Goal: Information Seeking & Learning: Learn about a topic

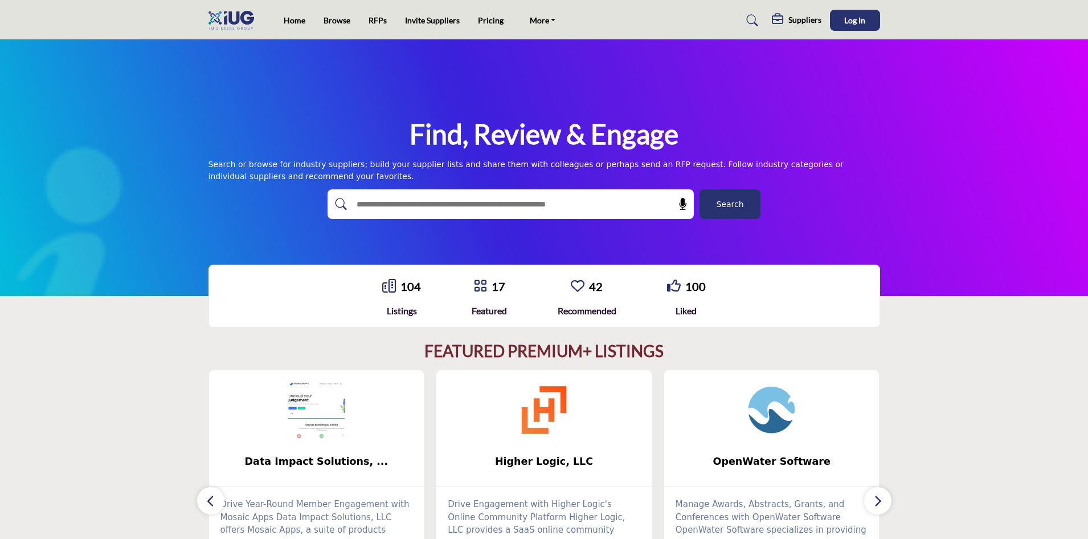
click at [435, 202] on input "text" at bounding box center [486, 203] width 272 height 17
type input "*****"
click at [700, 189] on button "Search" at bounding box center [730, 204] width 61 height 30
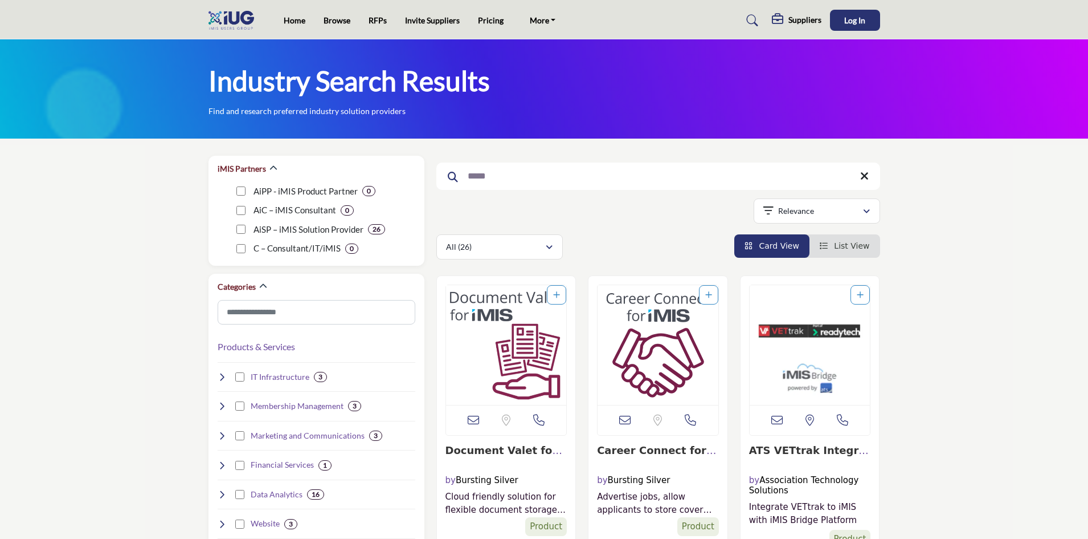
click at [866, 174] on icon at bounding box center [865, 175] width 9 height 11
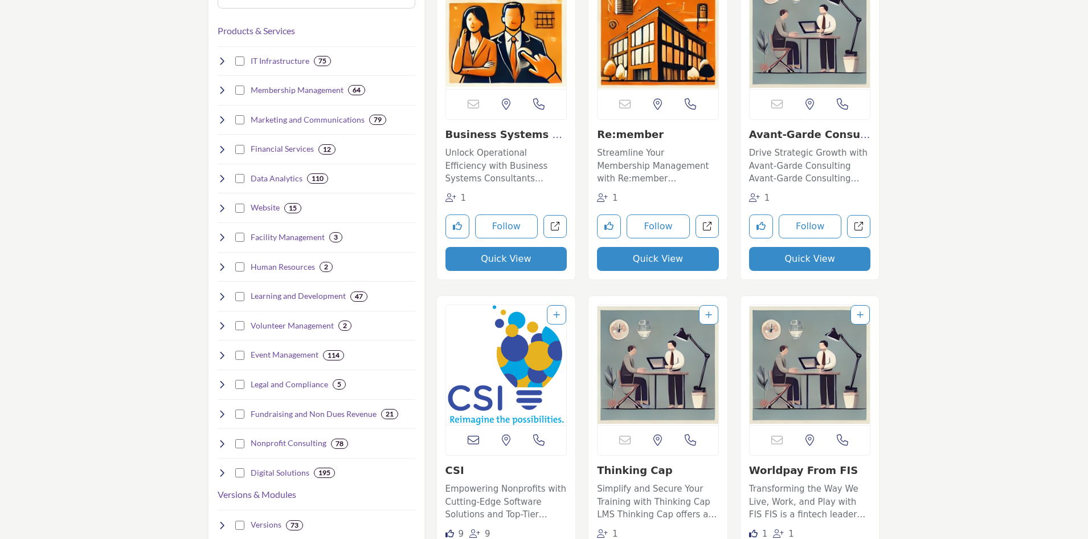
scroll to position [342, 0]
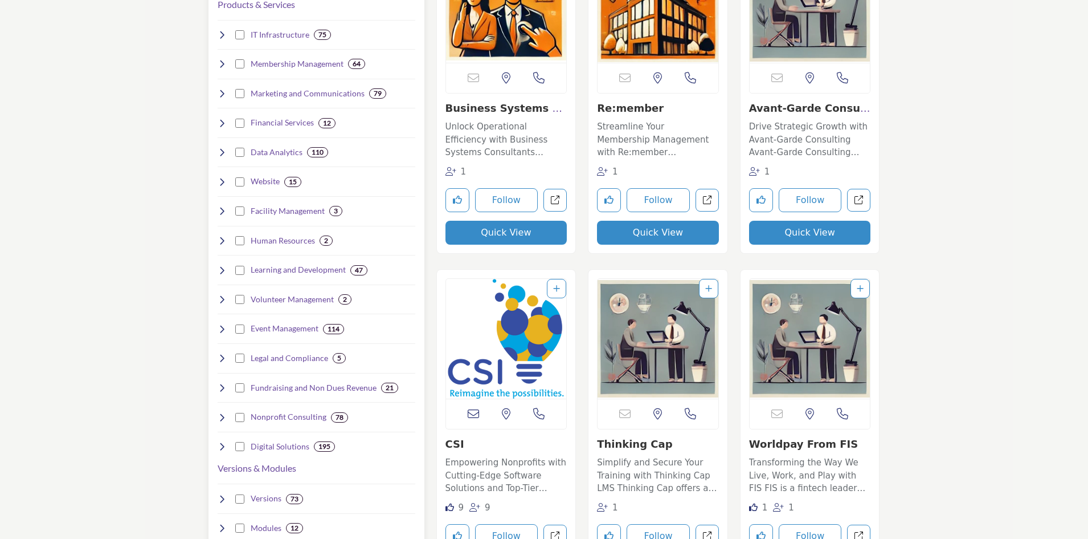
click at [222, 384] on icon at bounding box center [222, 387] width 9 height 9
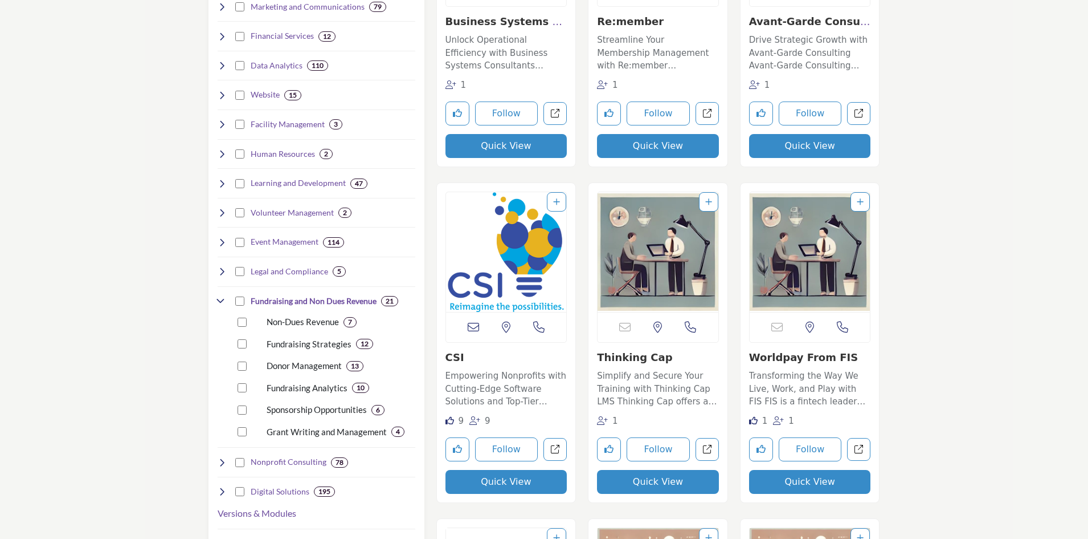
scroll to position [456, 0]
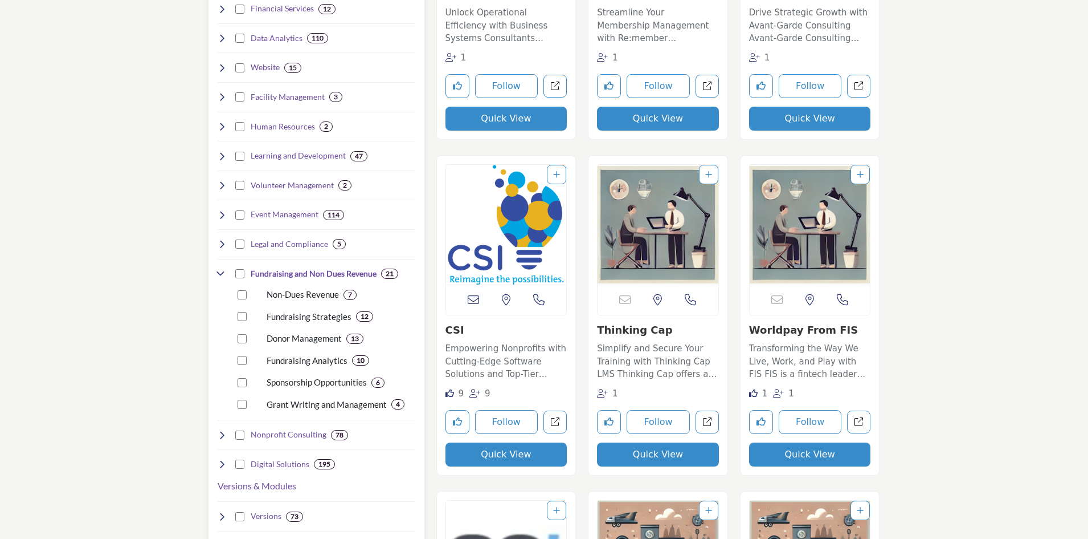
click at [241, 289] on div "Non-Dues Revenue 7" at bounding box center [325, 290] width 182 height 22
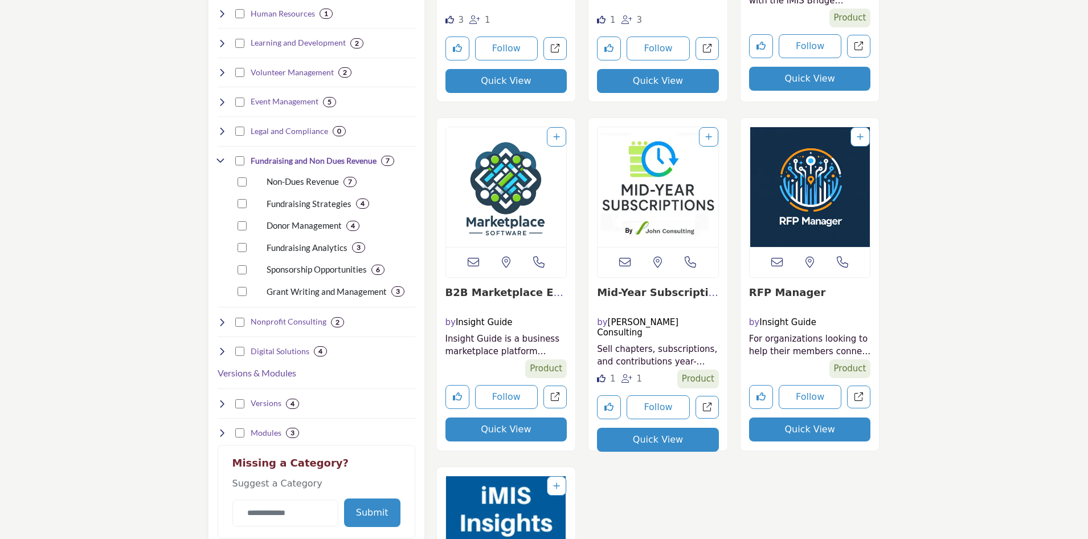
scroll to position [570, 0]
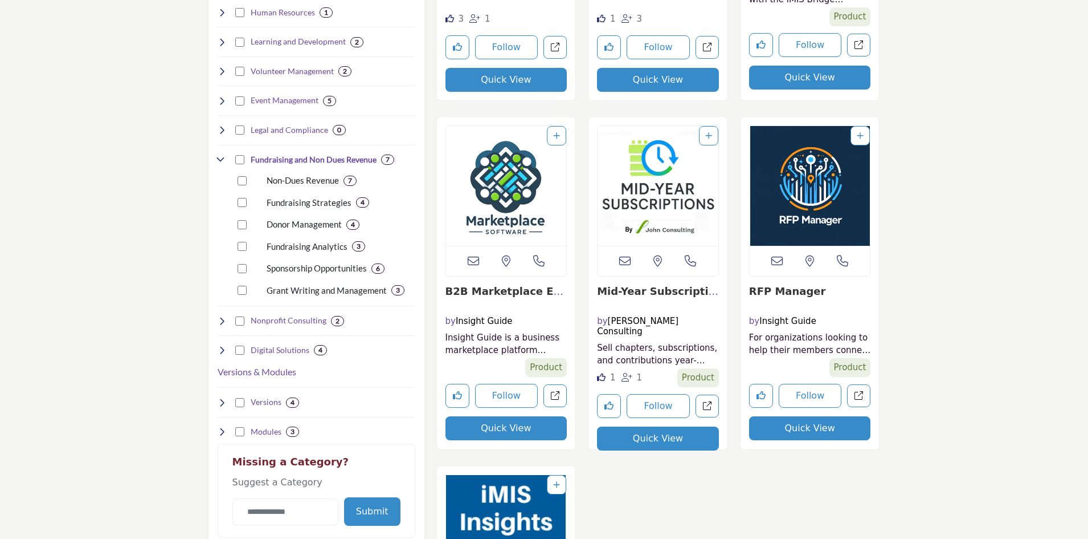
click at [492, 288] on link "B2B Marketplace Enga..." at bounding box center [505, 297] width 119 height 25
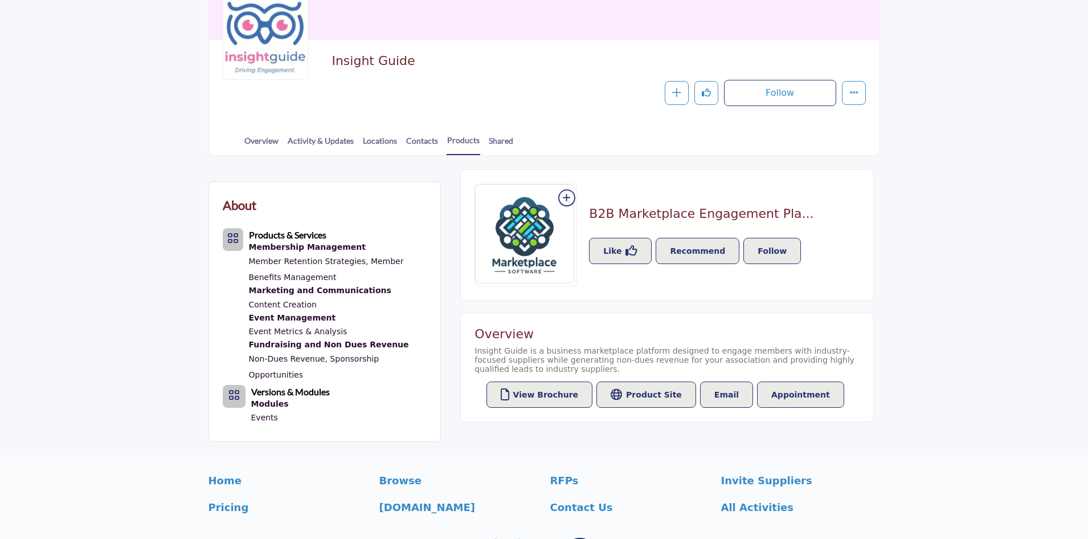
scroll to position [171, 0]
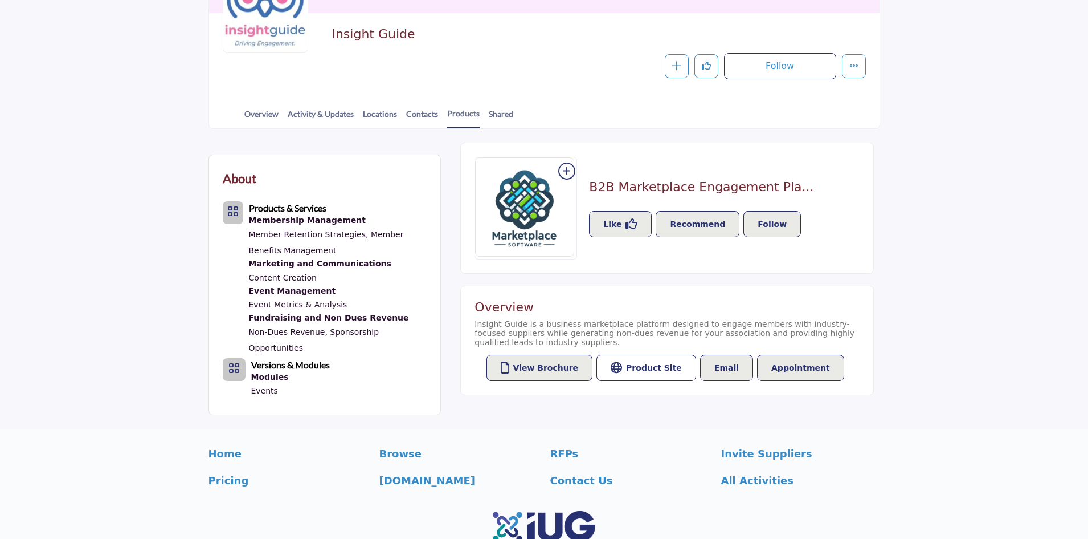
click at [657, 376] on button "Product Site" at bounding box center [647, 367] width 100 height 26
click at [545, 372] on button "View Brochure" at bounding box center [540, 367] width 107 height 26
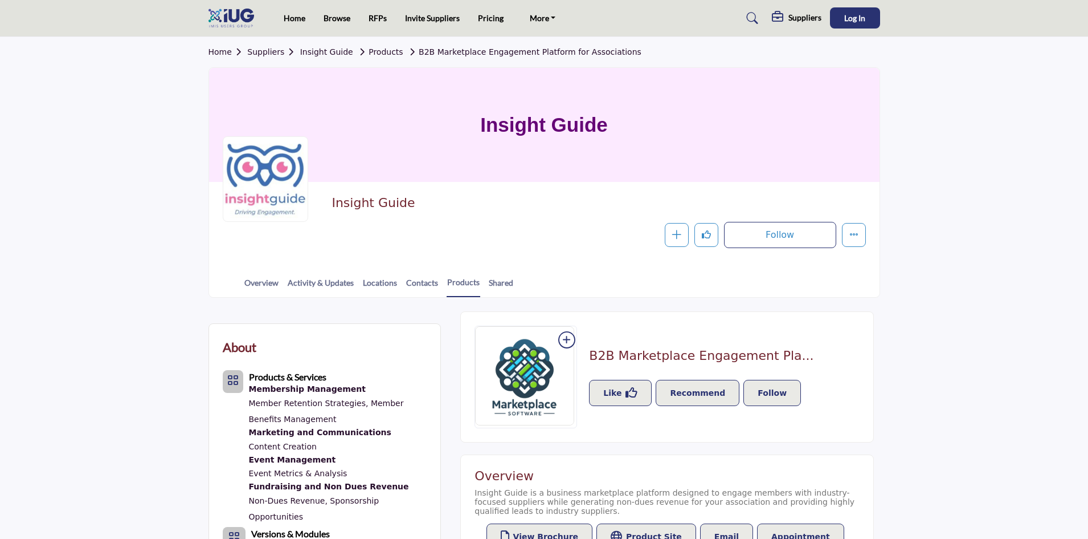
scroll to position [0, 0]
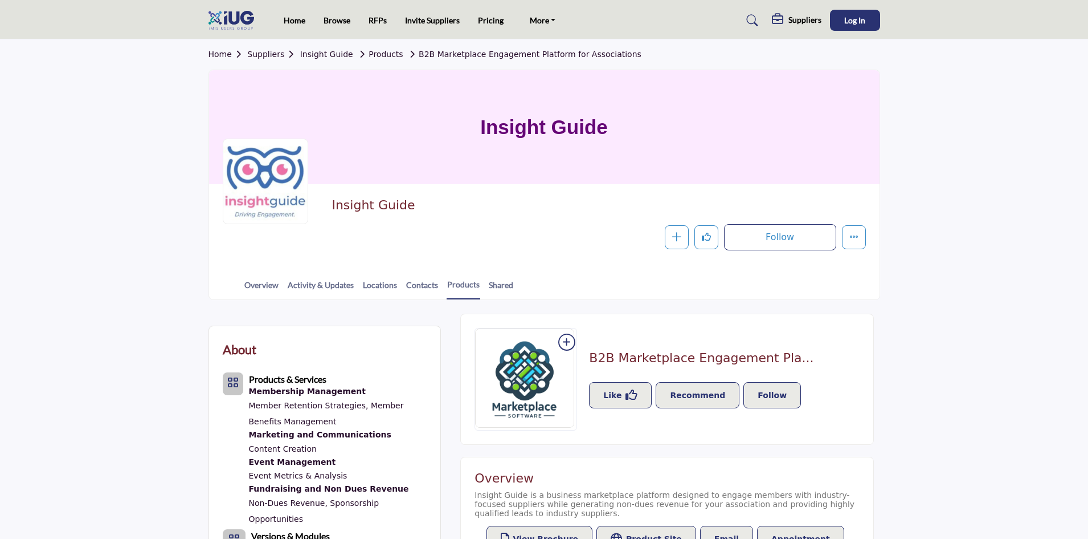
click at [389, 54] on link "Products" at bounding box center [379, 54] width 47 height 9
